Goal: Find specific page/section: Find specific page/section

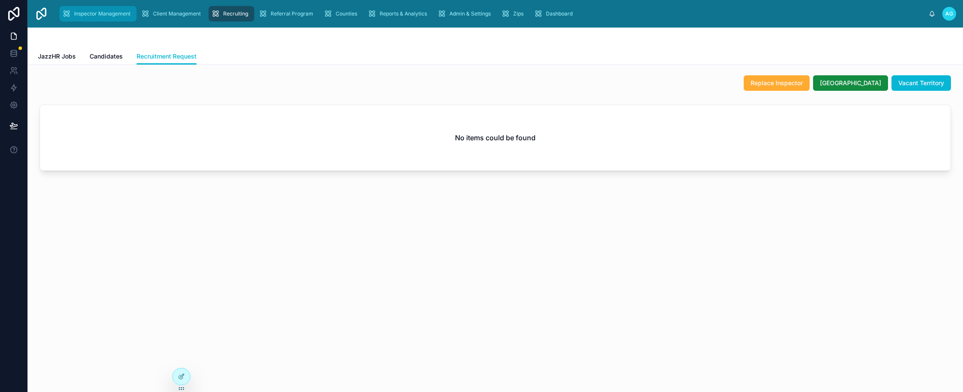
click at [106, 15] on span "Inspector Management" at bounding box center [102, 13] width 56 height 7
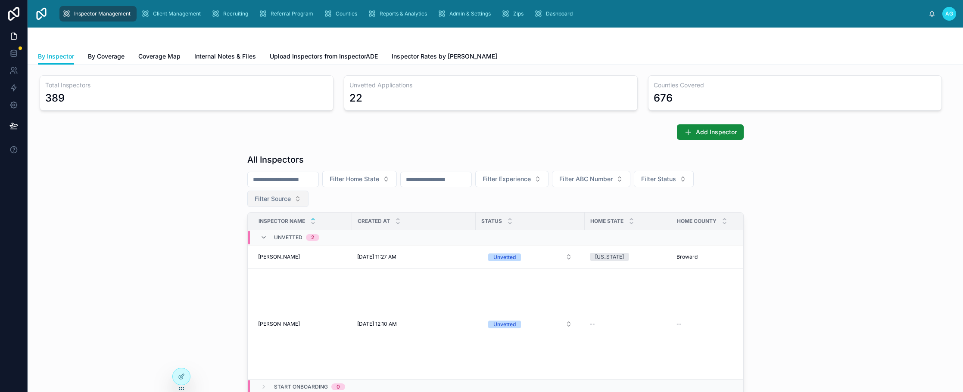
click at [292, 198] on button "Filter Source" at bounding box center [277, 199] width 61 height 16
click at [235, 264] on div "JazzHR" at bounding box center [274, 262] width 103 height 14
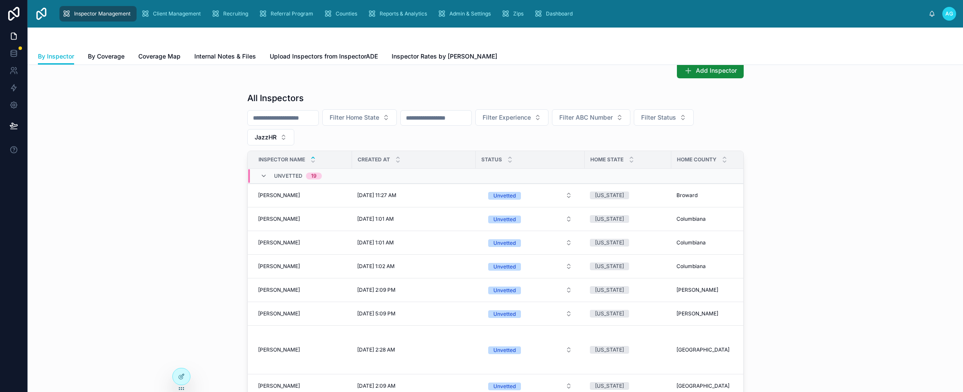
scroll to position [46, 0]
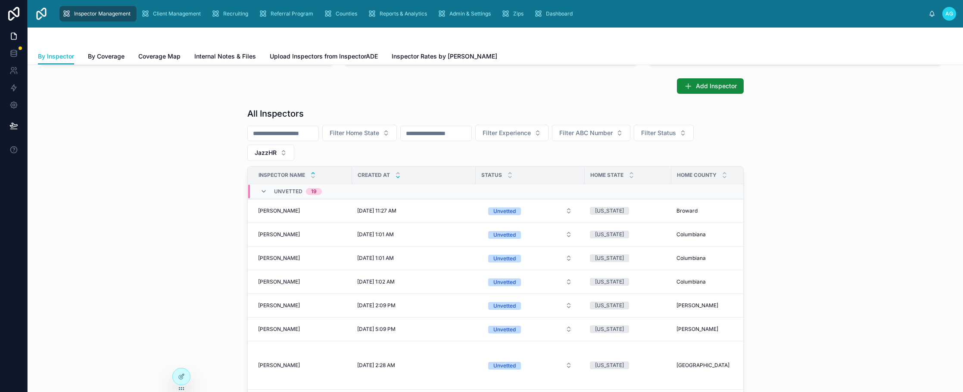
click at [395, 177] on icon at bounding box center [398, 177] width 6 height 6
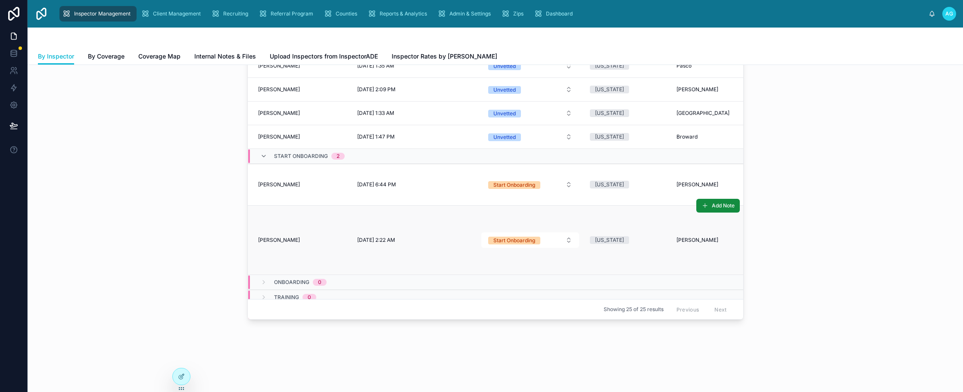
scroll to position [400, 0]
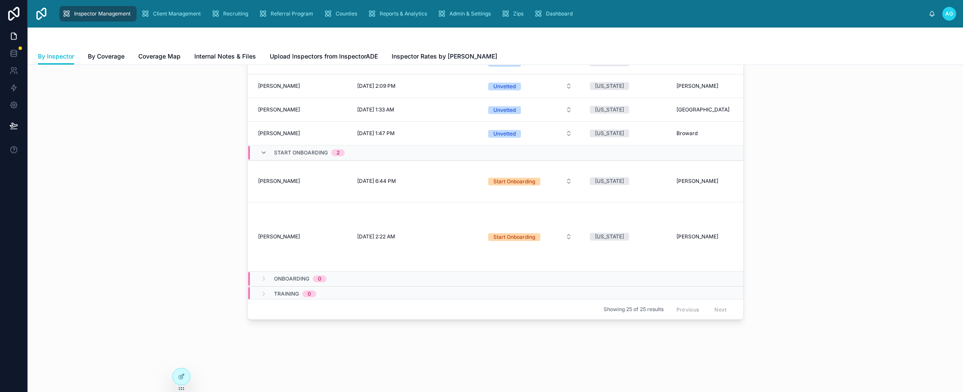
click at [808, 168] on div "All Inspectors Filter Home State Filter Experience Filter ABC Number Filter Sta…" at bounding box center [494, 143] width 921 height 361
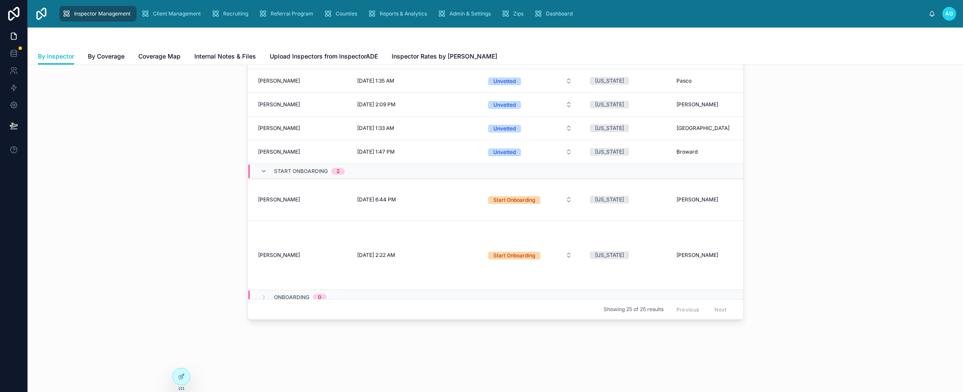
scroll to position [375, 0]
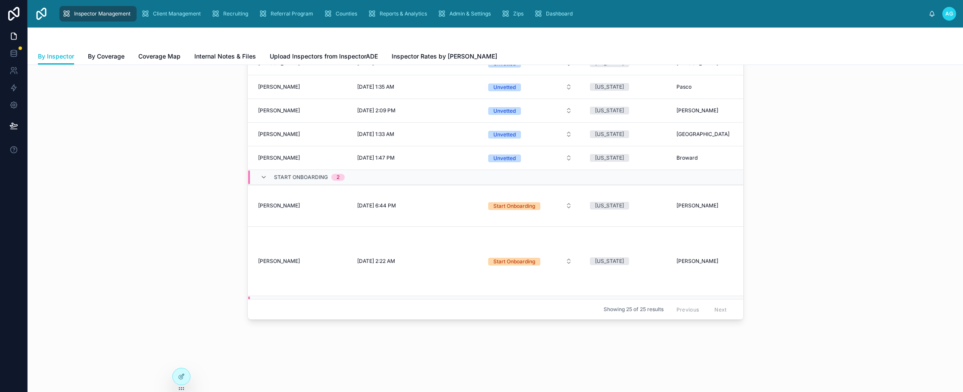
click at [854, 165] on div "All Inspectors Filter Home State Filter Experience Filter ABC Number Filter Sta…" at bounding box center [494, 143] width 921 height 361
click at [814, 196] on div "All Inspectors Filter Home State Filter Experience Filter ABC Number Filter Sta…" at bounding box center [494, 143] width 921 height 361
click at [823, 228] on div "All Inspectors Filter Home State Filter Experience Filter ABC Number Filter Sta…" at bounding box center [494, 143] width 921 height 361
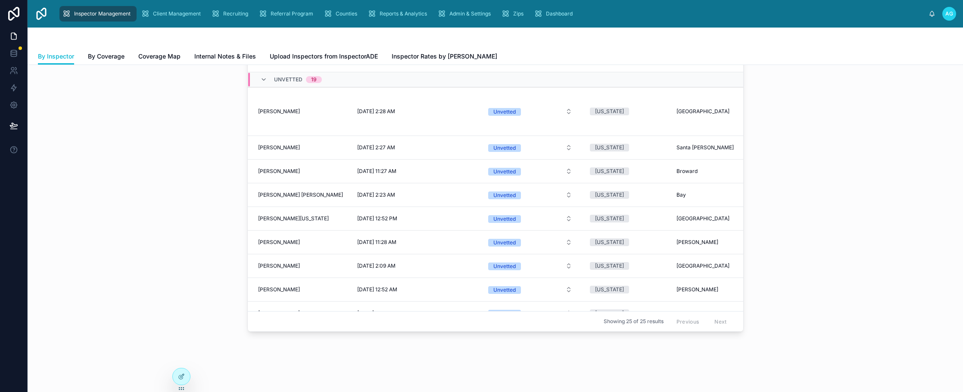
scroll to position [418, 0]
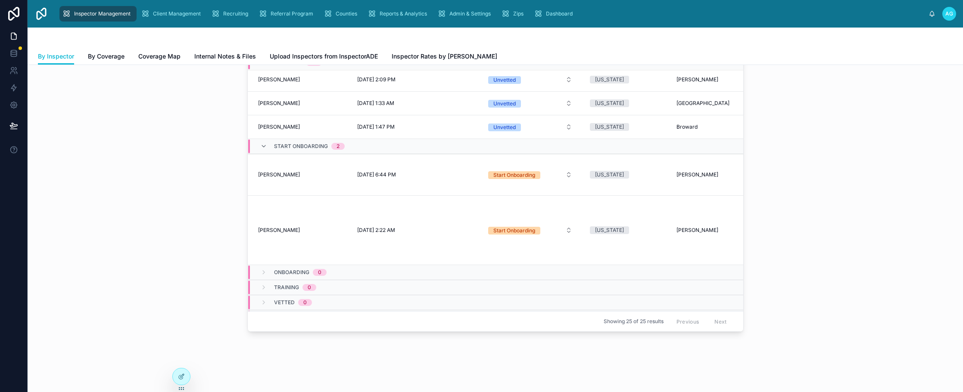
click at [802, 172] on div "All Inspectors Filter Home State Filter Experience Filter ABC Number Filter Sta…" at bounding box center [494, 155] width 921 height 361
